Goal: Information Seeking & Learning: Learn about a topic

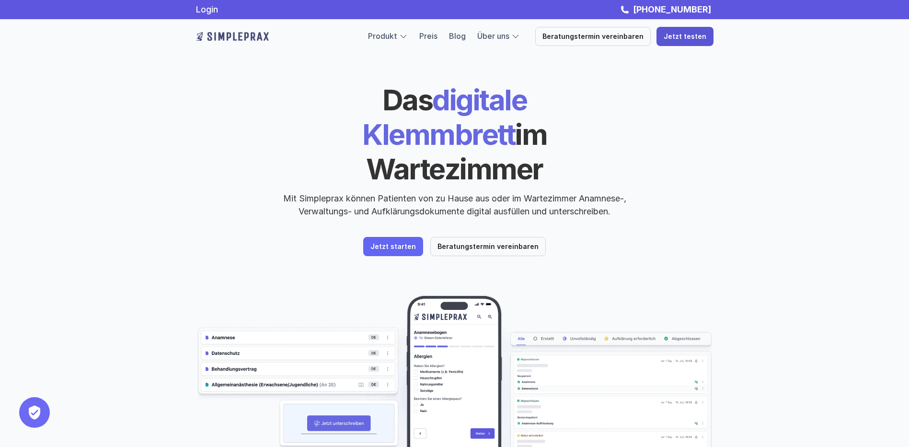
click at [697, 39] on p "Jetzt testen" at bounding box center [685, 37] width 43 height 8
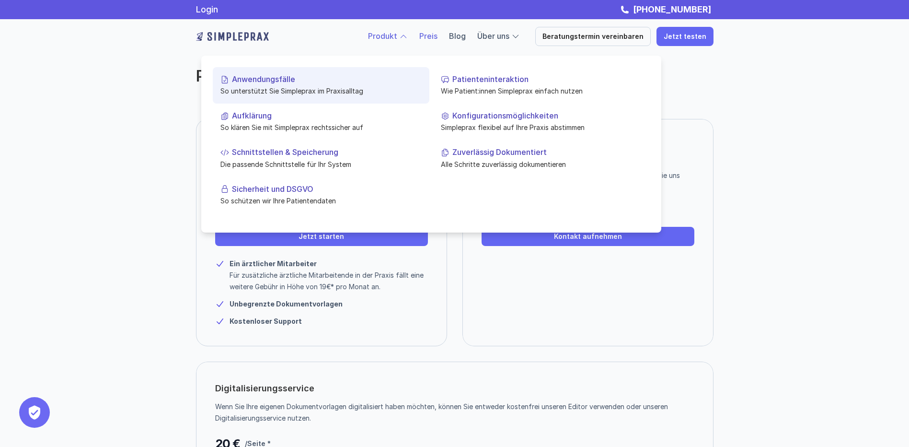
click at [275, 78] on p "Anwendungsfälle" at bounding box center [327, 79] width 190 height 9
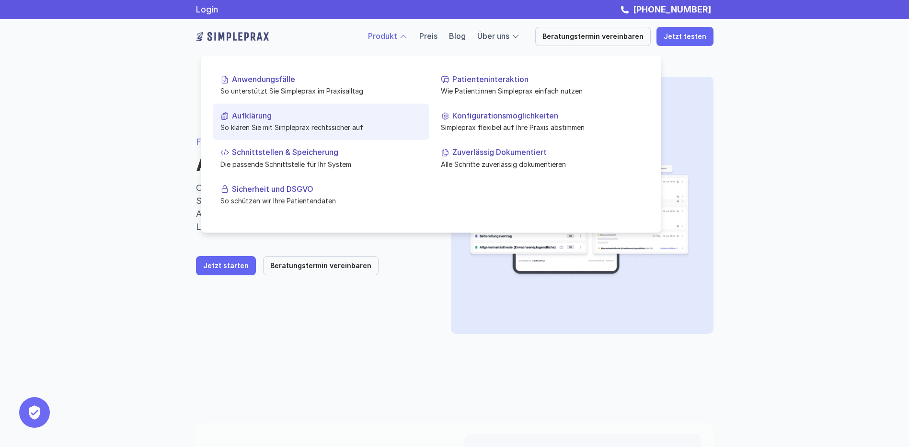
click at [267, 114] on p "Aufklärung" at bounding box center [327, 115] width 190 height 9
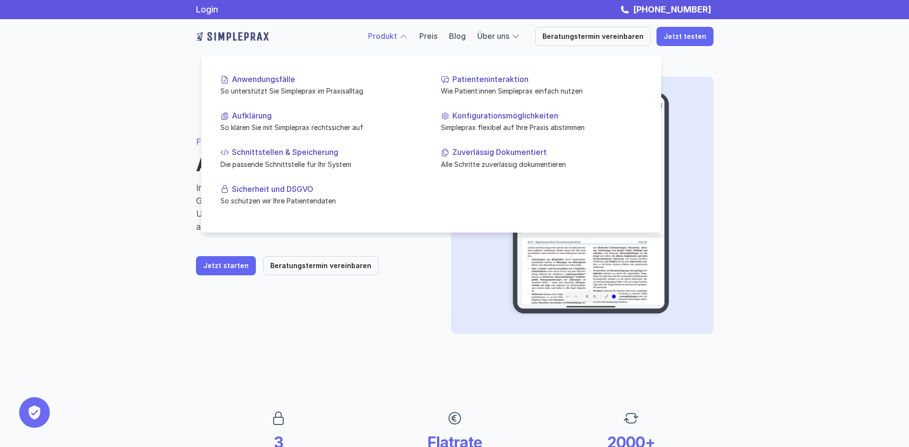
click at [408, 35] on div at bounding box center [403, 36] width 9 height 9
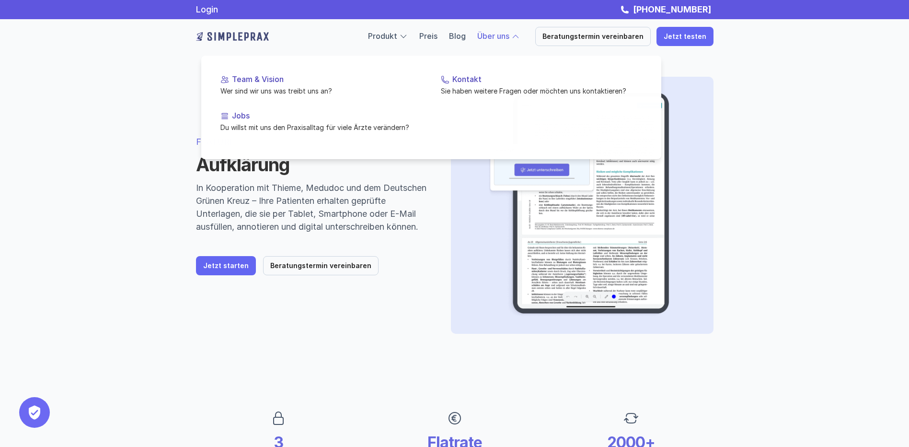
click at [508, 37] on link "Über uns" at bounding box center [493, 36] width 32 height 10
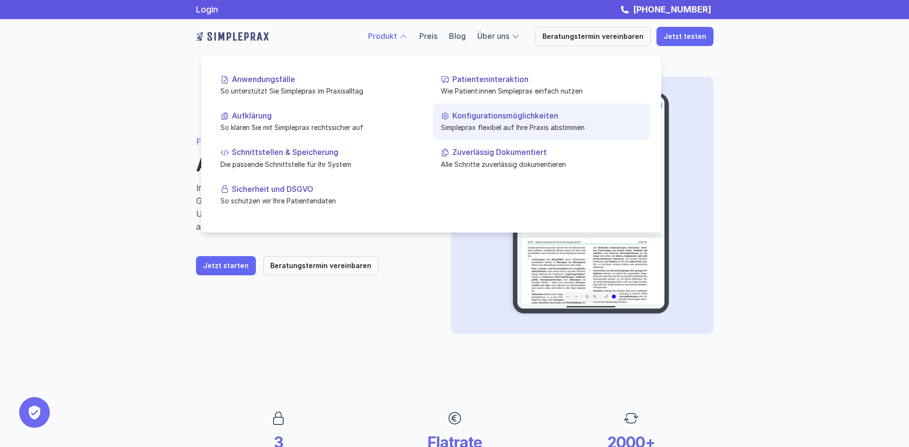
click at [490, 116] on p "Konfigurationsmöglichkeiten" at bounding box center [547, 115] width 190 height 9
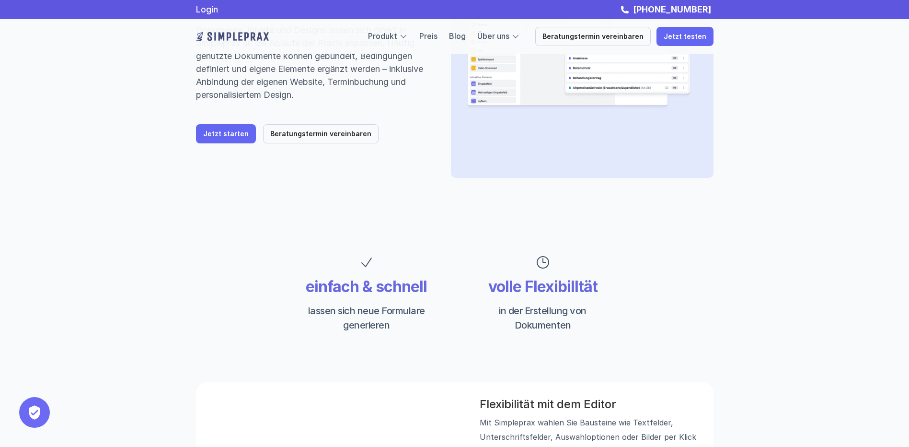
scroll to position [144, 0]
